Goal: Information Seeking & Learning: Learn about a topic

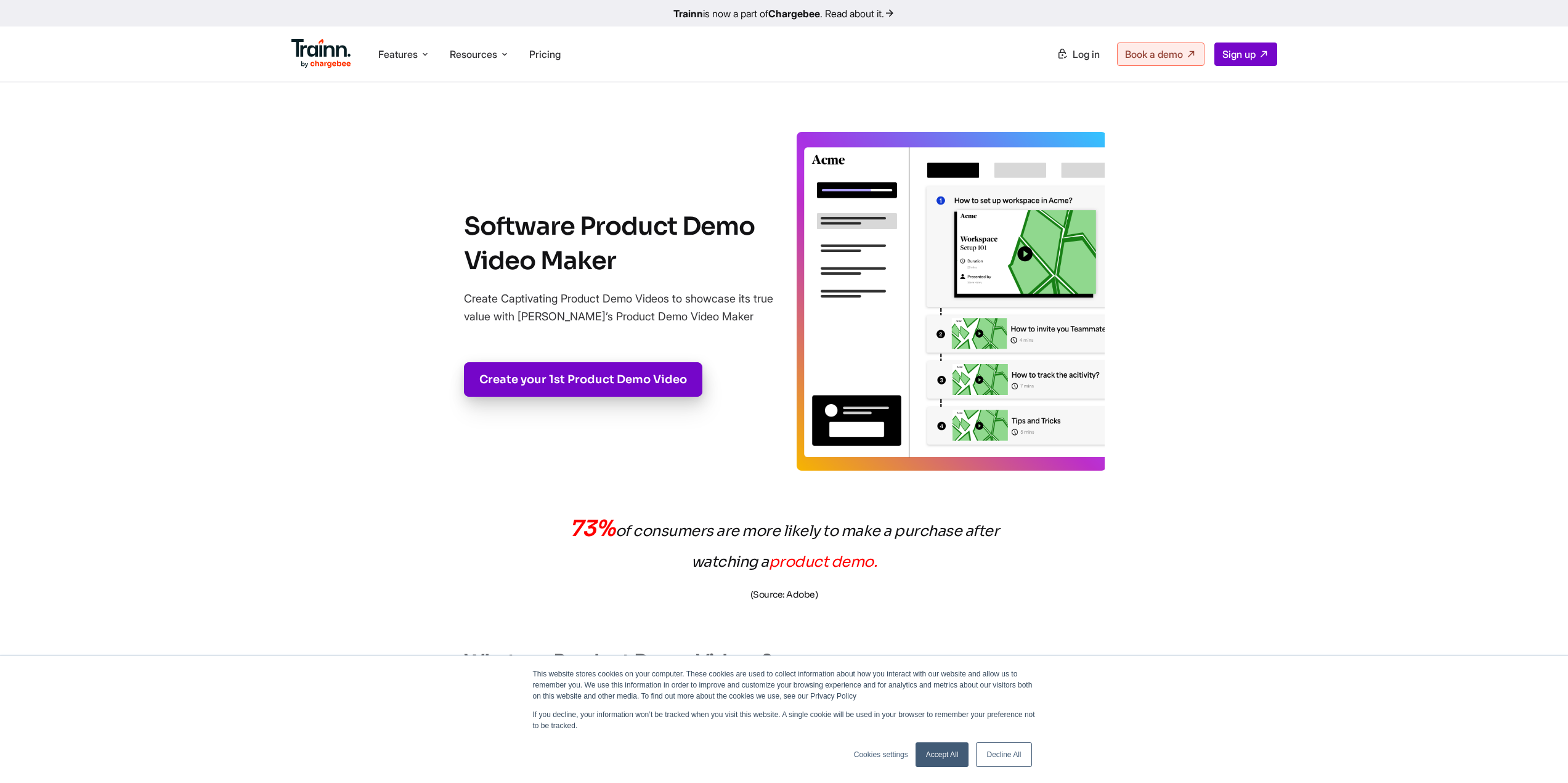
click at [947, 334] on img at bounding box center [951, 301] width 308 height 339
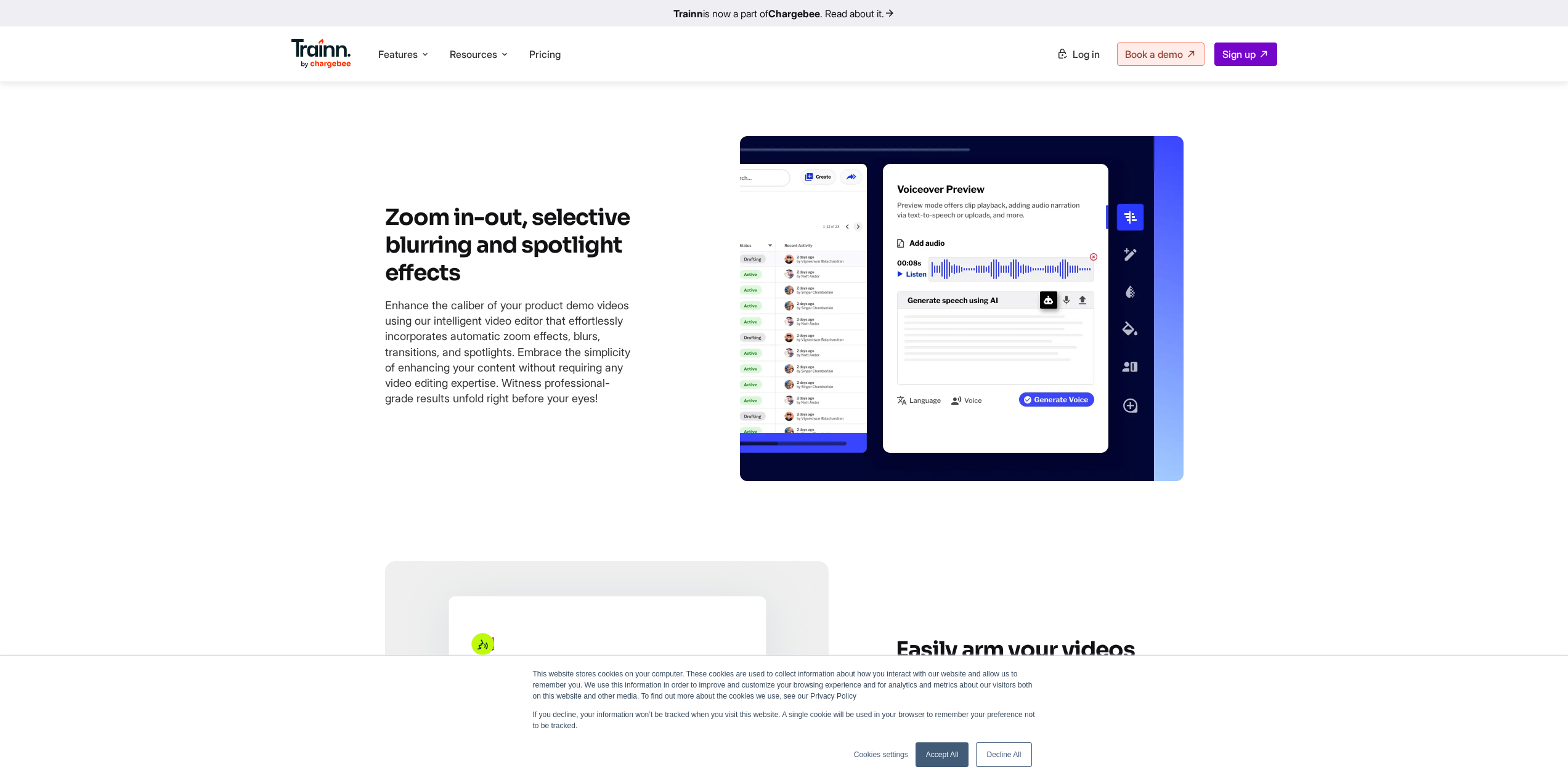
scroll to position [2711, 0]
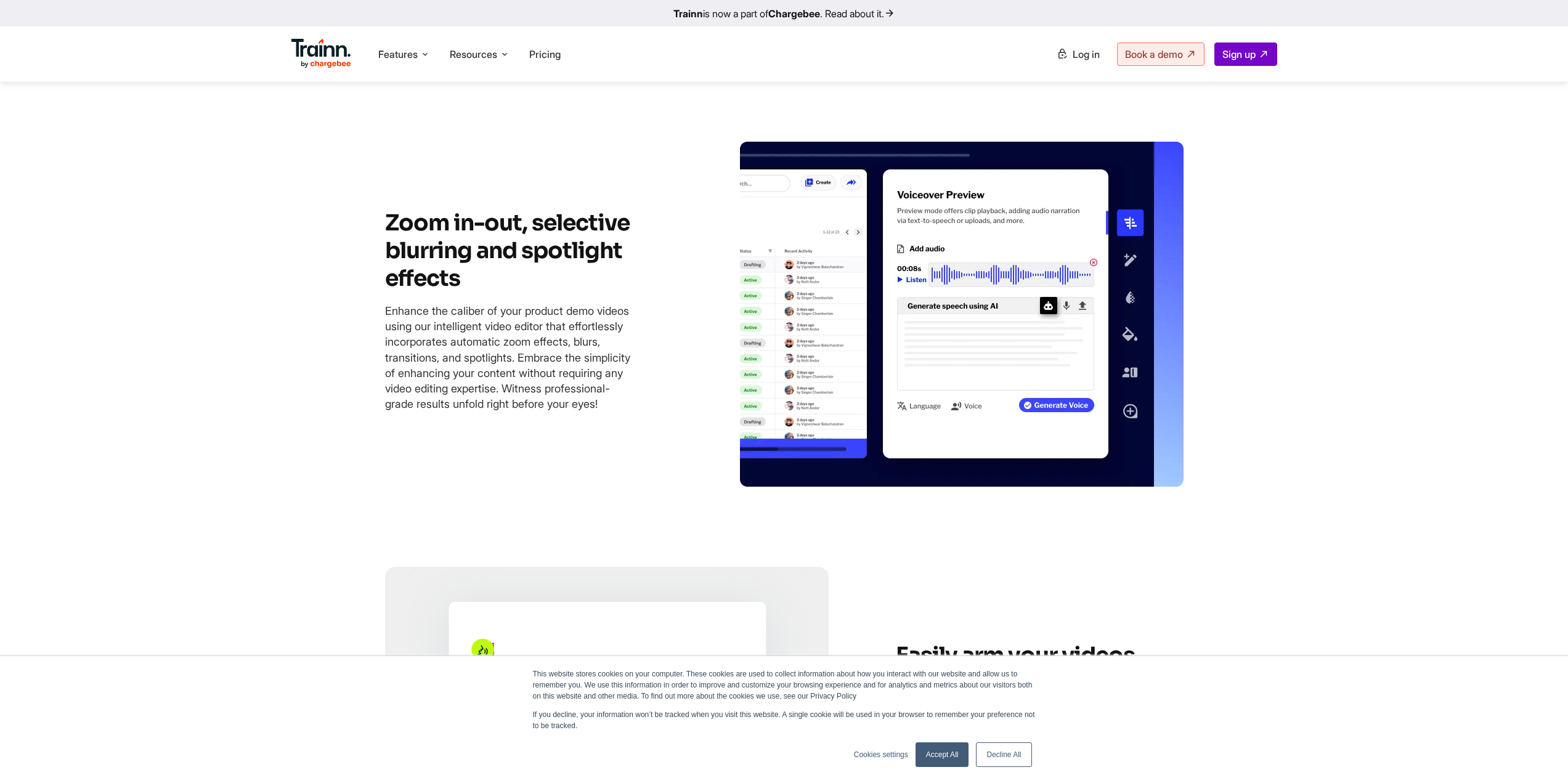
click at [1053, 348] on img at bounding box center [962, 314] width 444 height 345
click at [1022, 268] on img at bounding box center [962, 314] width 444 height 345
click at [546, 288] on h3 "Zoom in-out, selective blurring and spotlight effects" at bounding box center [529, 250] width 288 height 83
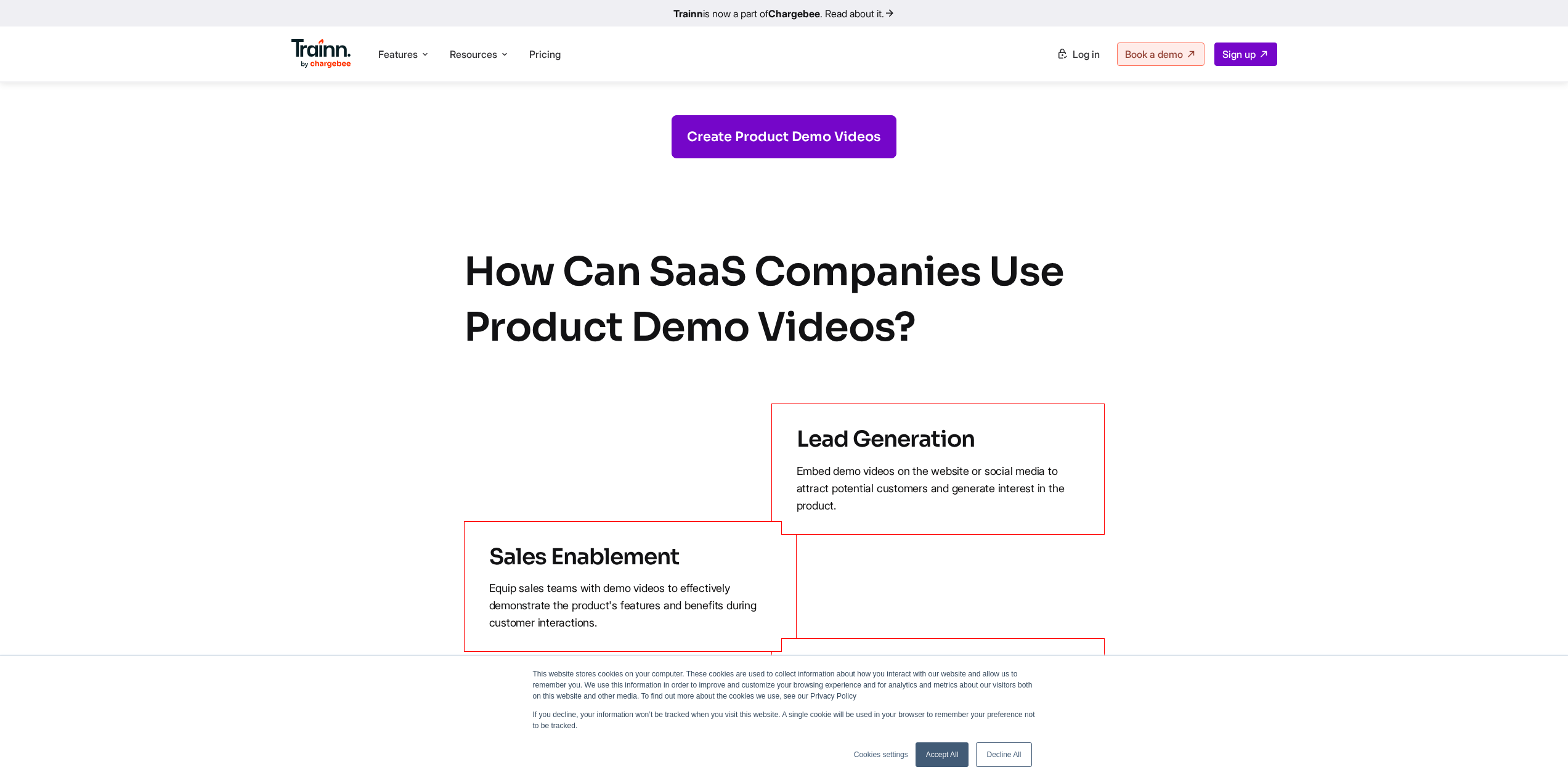
scroll to position [4065, 0]
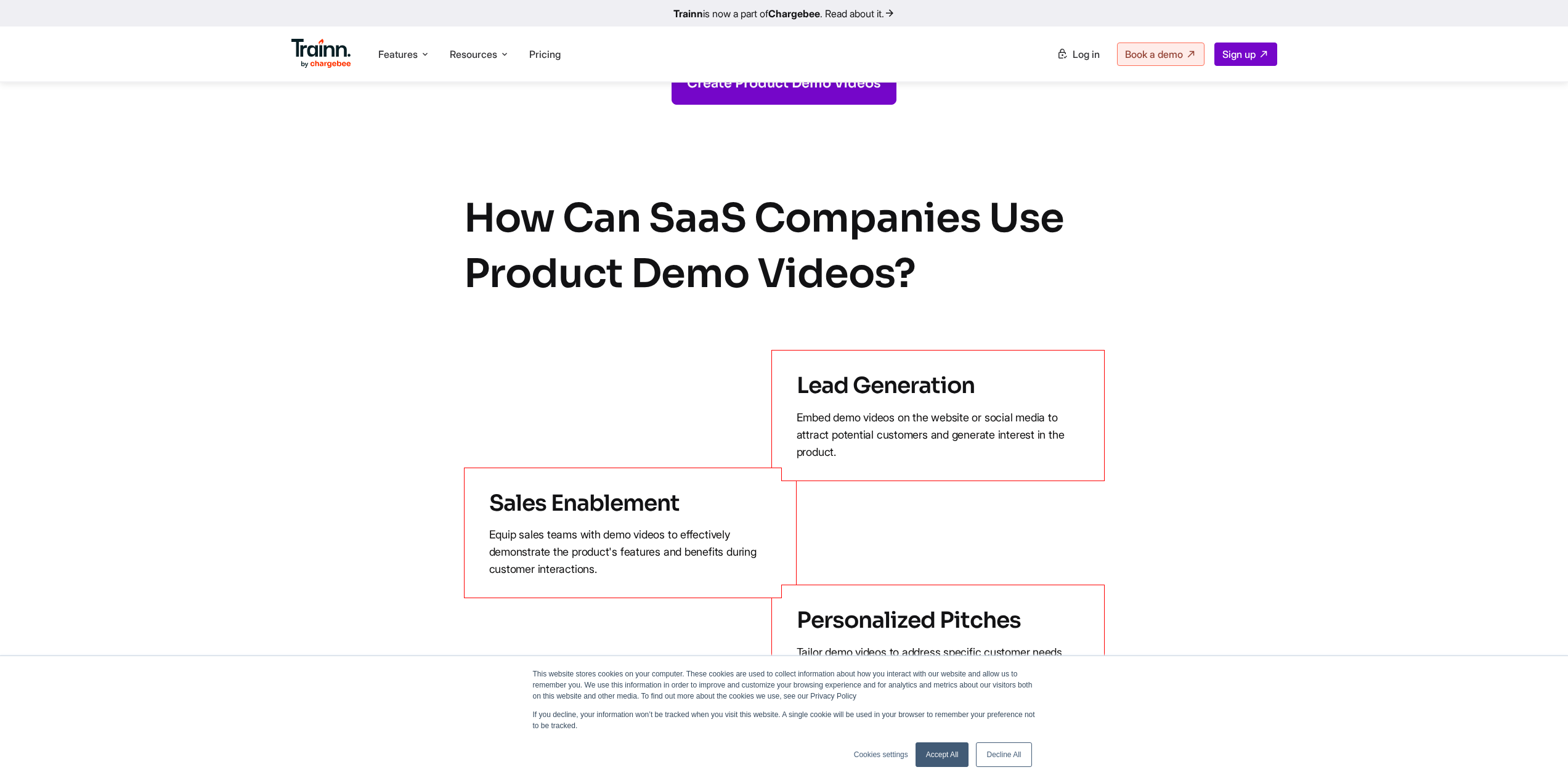
click at [320, 66] on img at bounding box center [322, 53] width 61 height 30
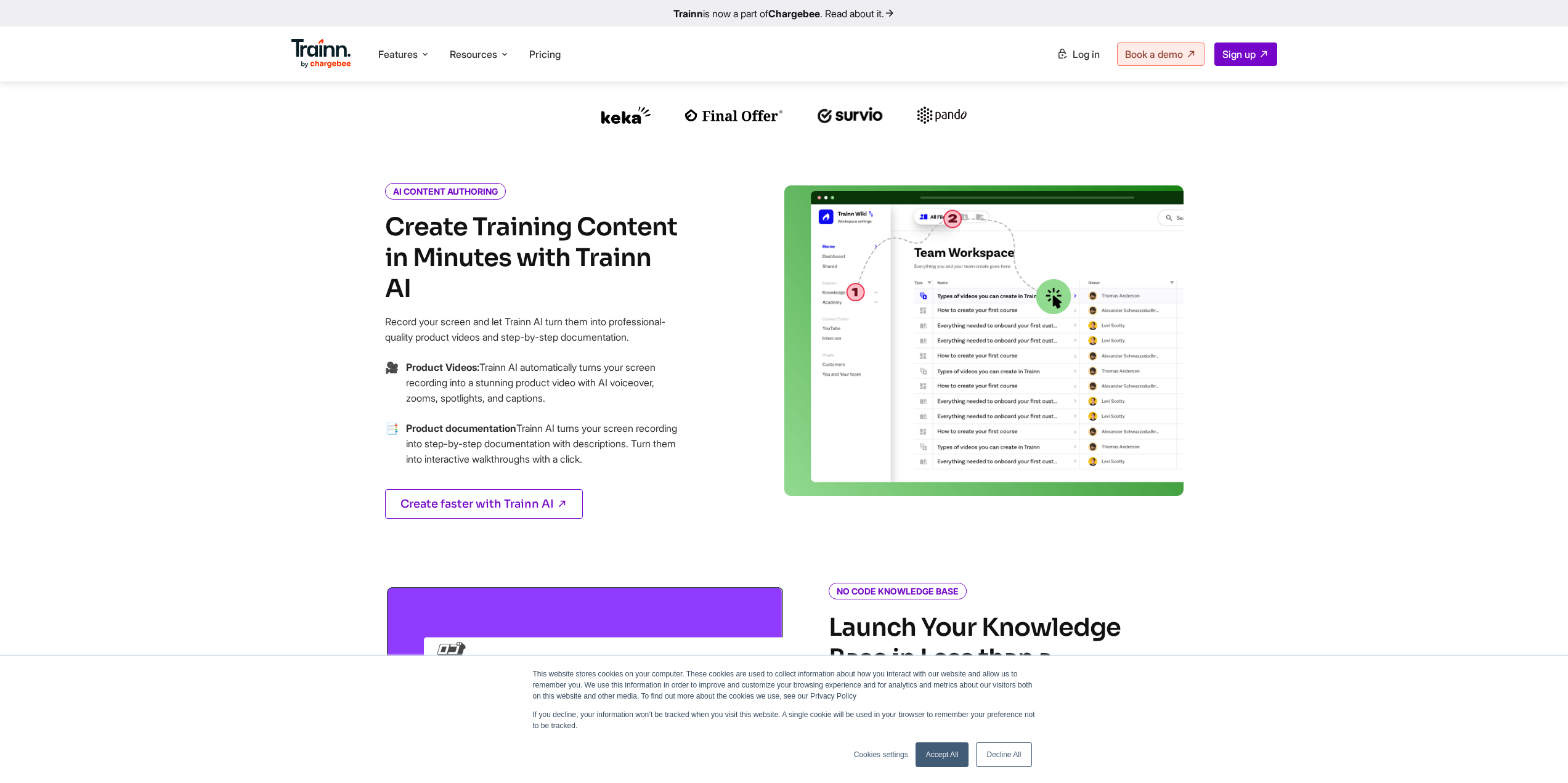
scroll to position [431, 0]
